Goal: Task Accomplishment & Management: Manage account settings

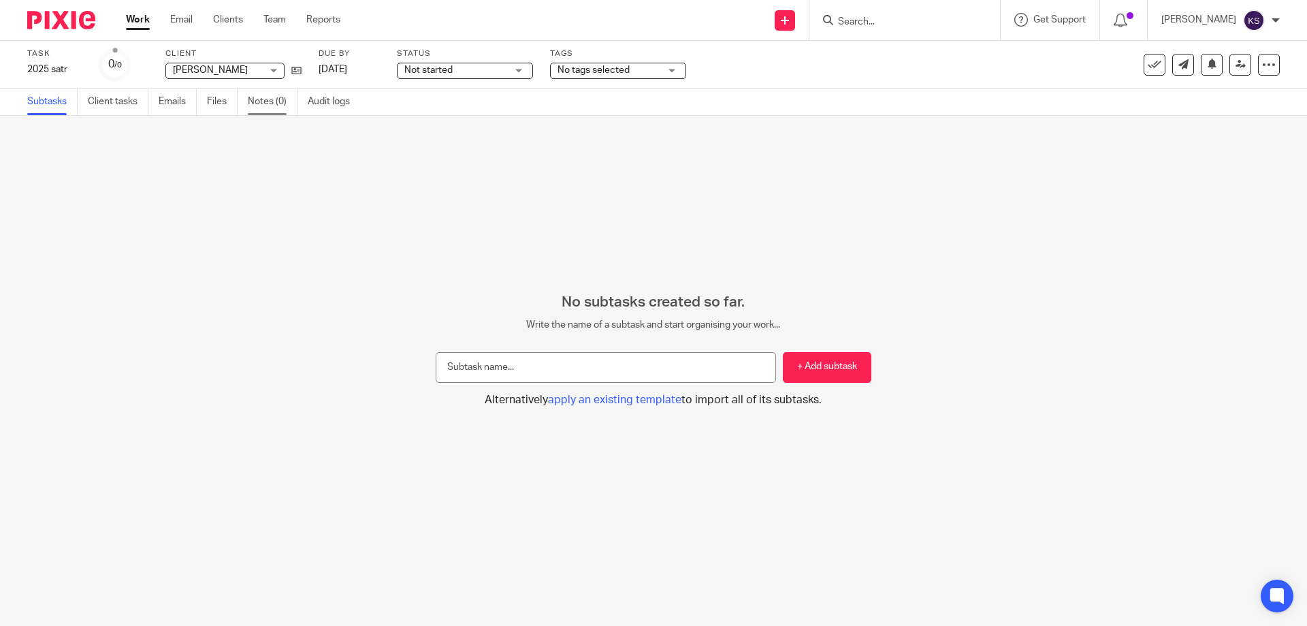
click at [270, 111] on link "Notes (0)" at bounding box center [273, 102] width 50 height 27
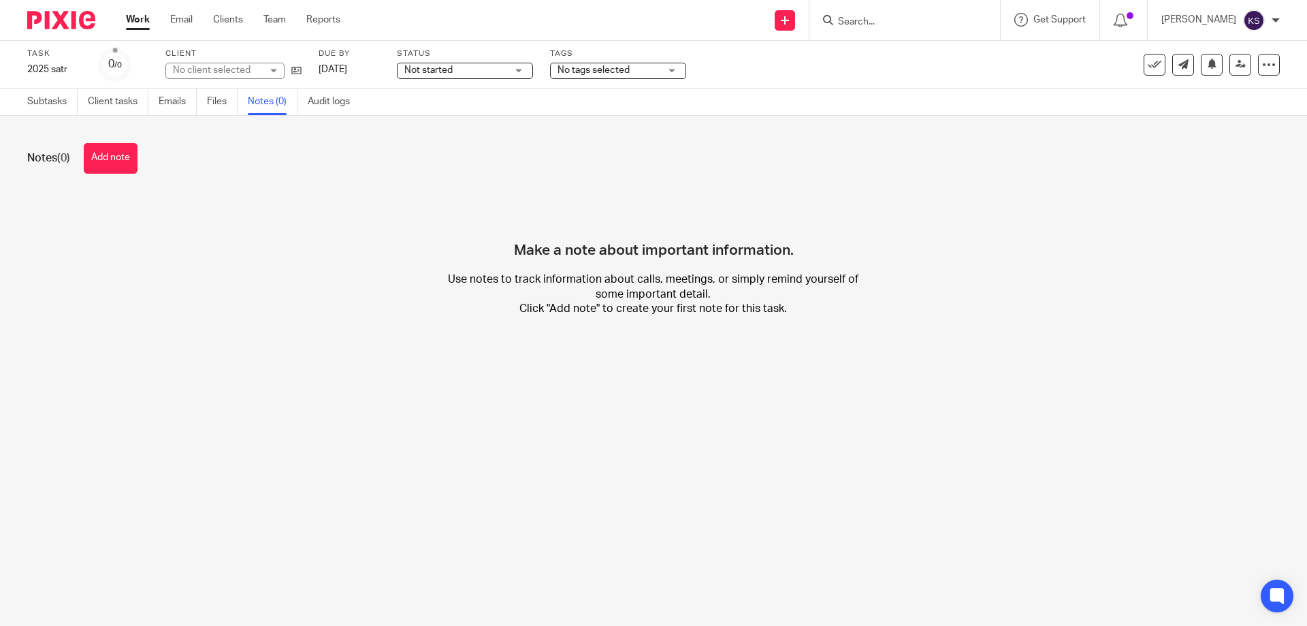
click at [64, 104] on link "Subtasks" at bounding box center [52, 102] width 50 height 27
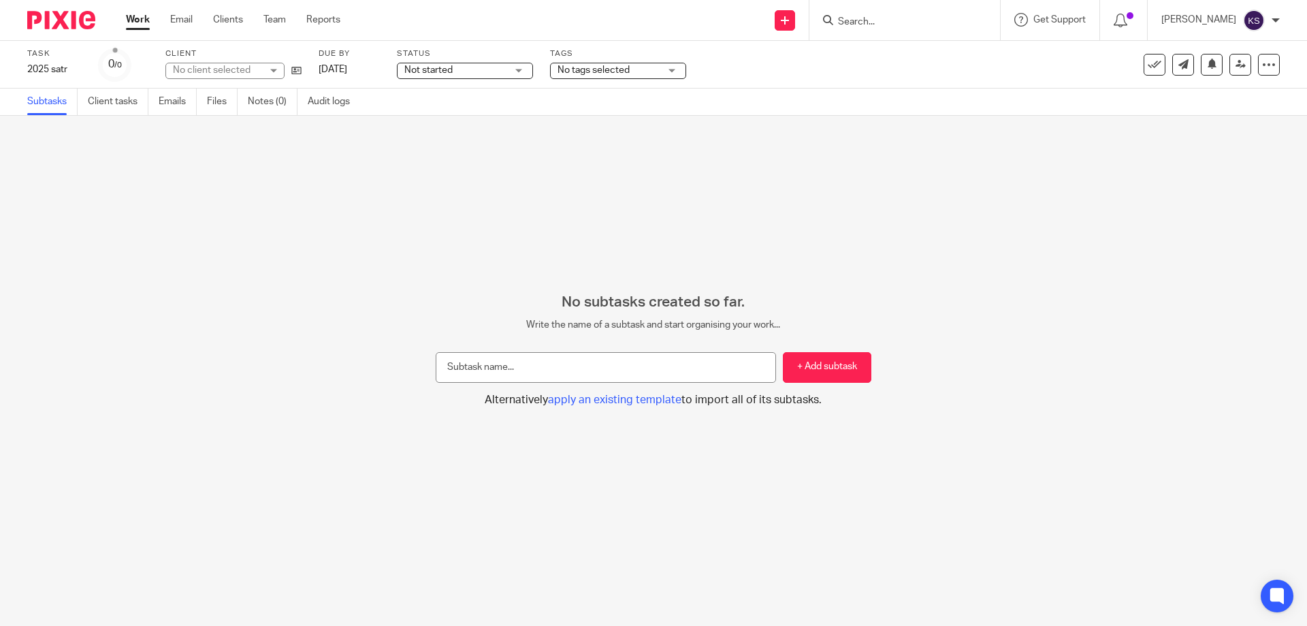
click at [490, 74] on span "Not started" at bounding box center [455, 70] width 102 height 14
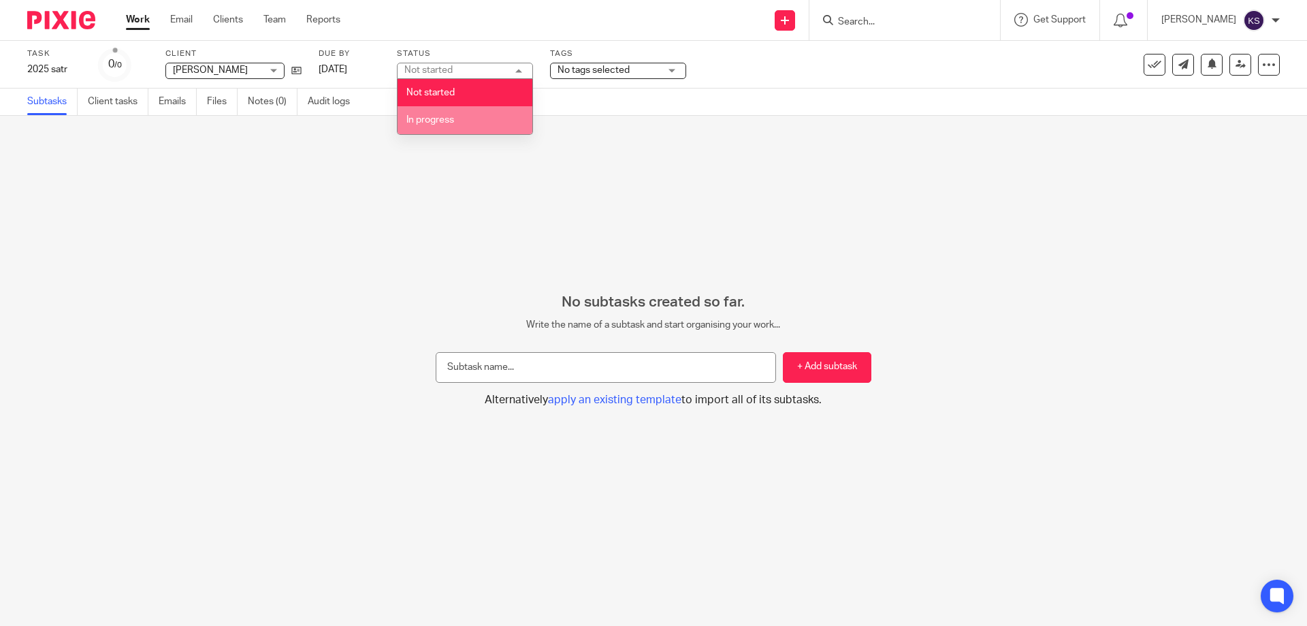
click at [480, 123] on li "In progress" at bounding box center [465, 120] width 135 height 28
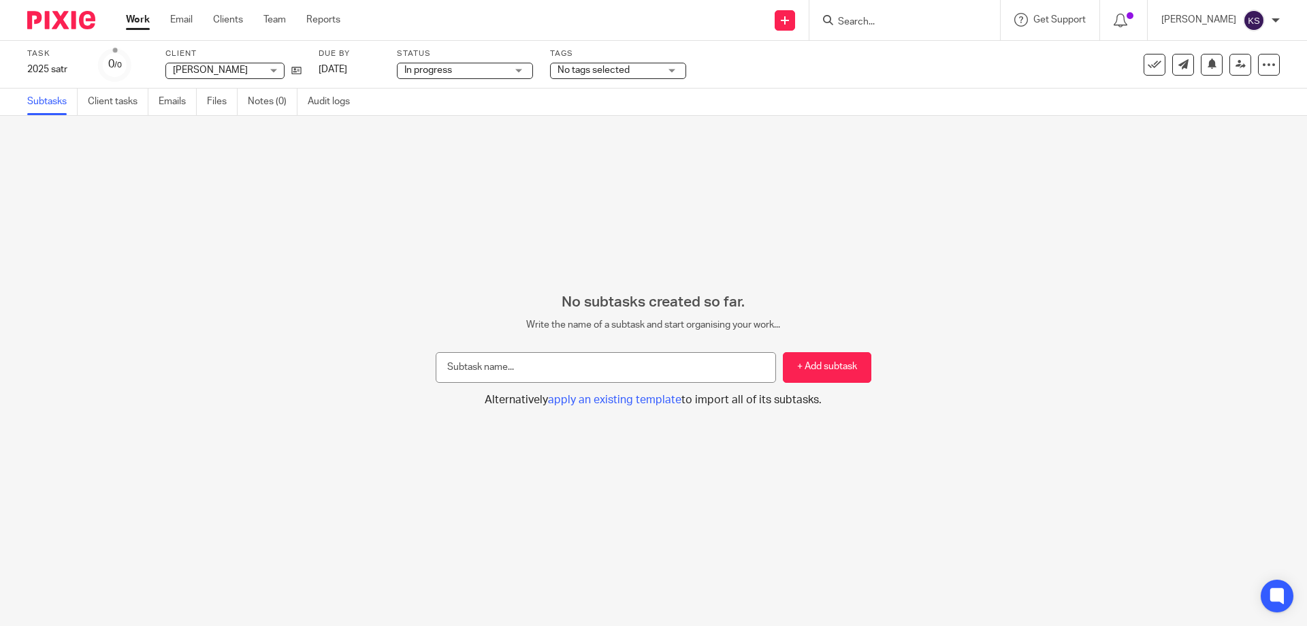
click at [621, 149] on div "No subtasks created so far. Write the name of a subtask and start organising yo…" at bounding box center [653, 371] width 1307 height 510
click at [274, 104] on link "Notes (0)" at bounding box center [273, 102] width 50 height 27
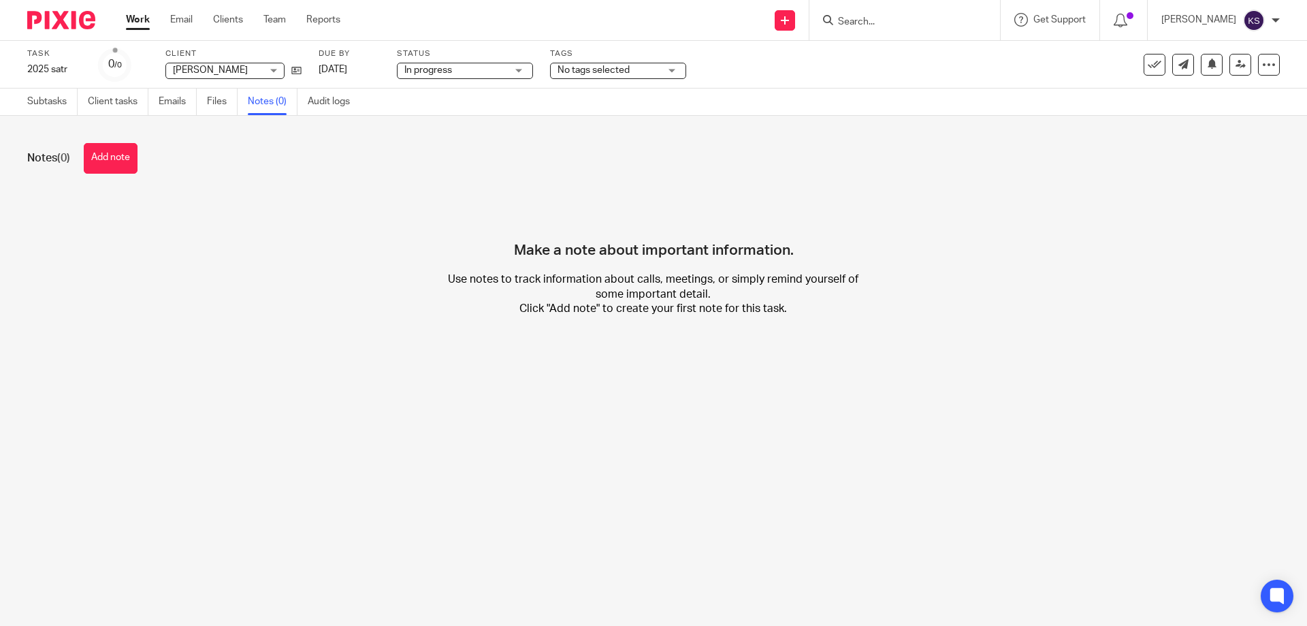
click at [602, 66] on span "No tags selected" at bounding box center [594, 70] width 72 height 10
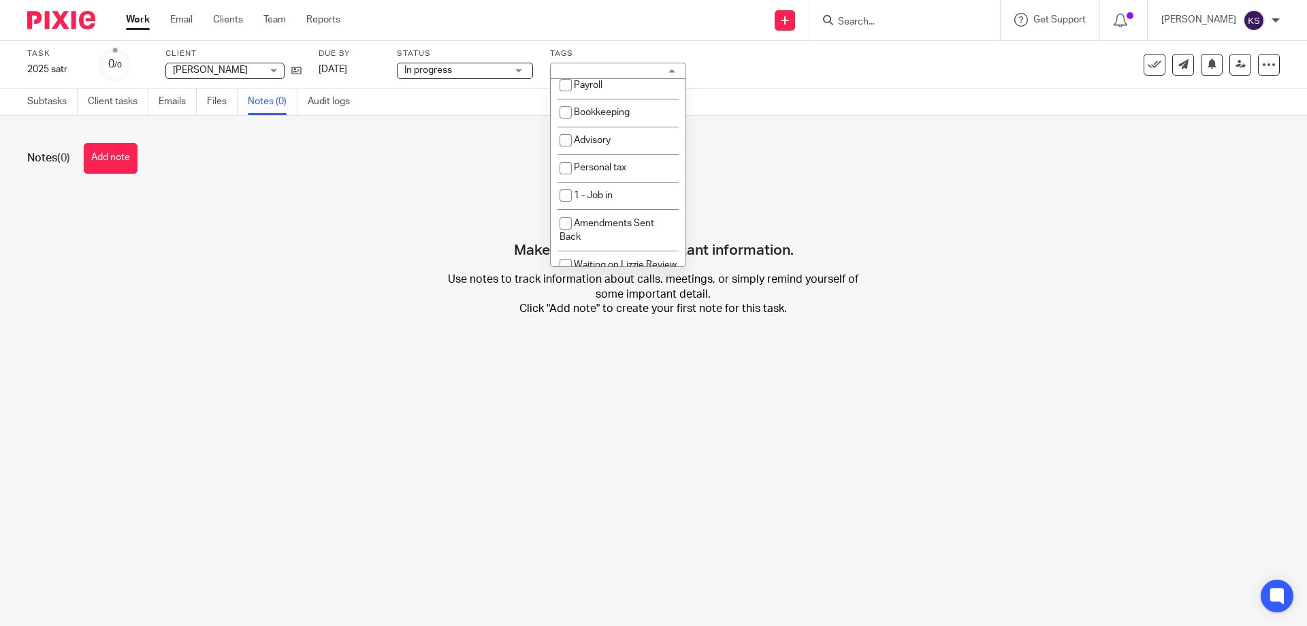
scroll to position [255, 0]
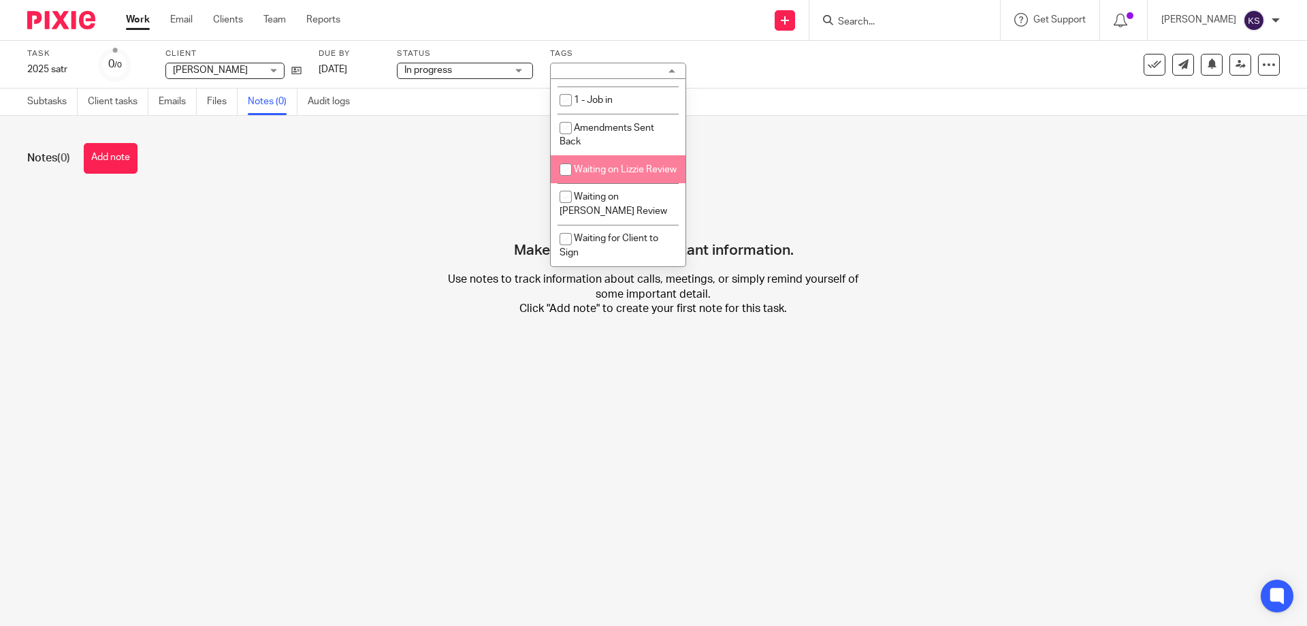
click at [604, 172] on li "Waiting on Lizzie Review" at bounding box center [618, 169] width 135 height 28
checkbox input "true"
click at [846, 162] on div "Notes (0) Add note" at bounding box center [653, 158] width 1253 height 31
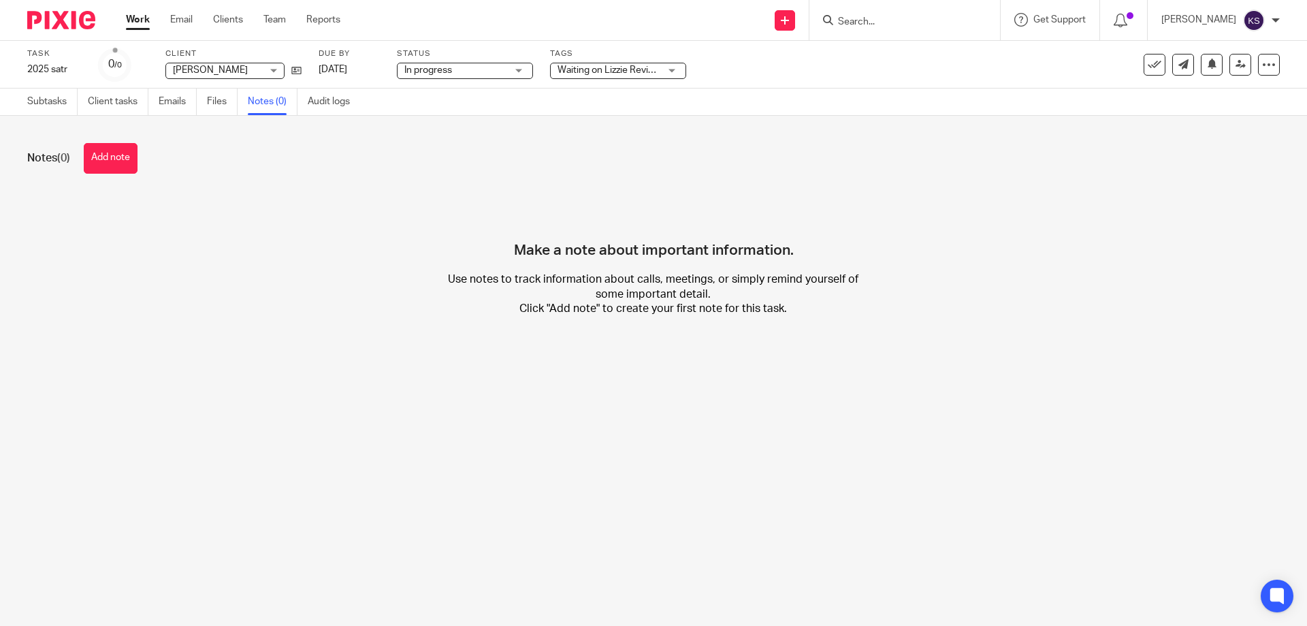
click at [132, 20] on link "Work" at bounding box center [138, 20] width 24 height 14
